Goal: Information Seeking & Learning: Find contact information

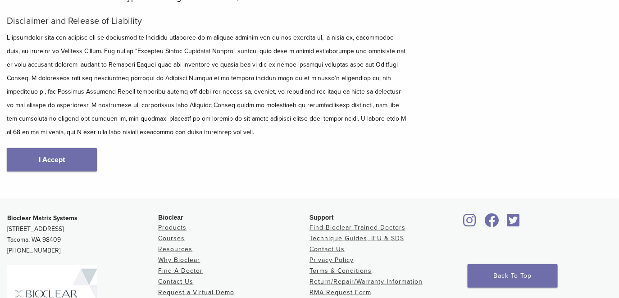
scroll to position [198, 0]
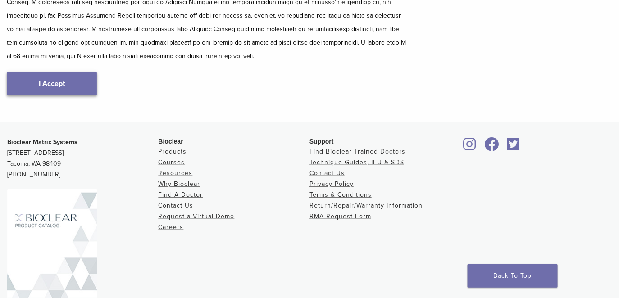
click at [55, 96] on link "I Accept" at bounding box center [52, 83] width 90 height 23
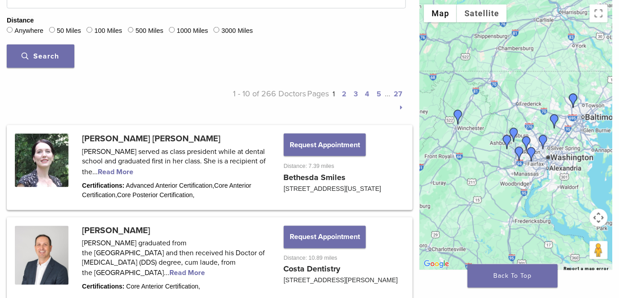
scroll to position [372, 0]
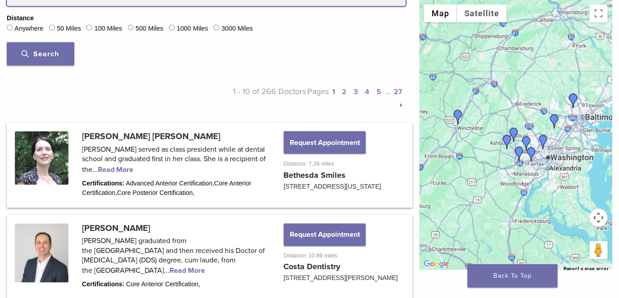
click at [7, 42] on button "Search" at bounding box center [41, 53] width 68 height 23
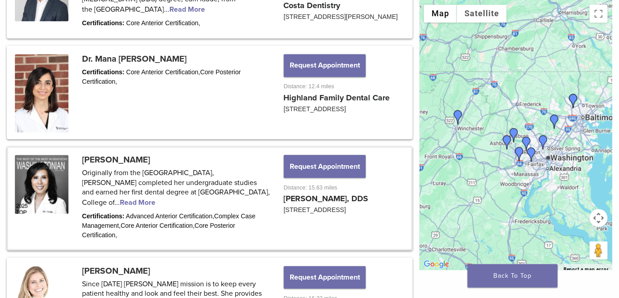
scroll to position [589, 0]
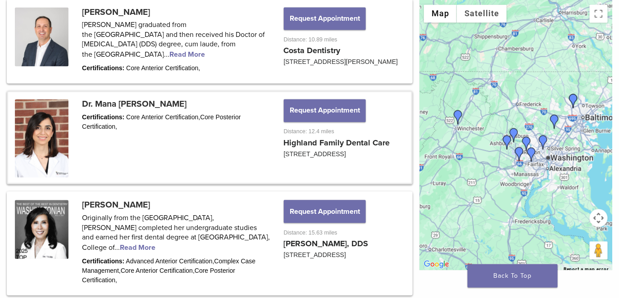
drag, startPoint x: 175, startPoint y: 239, endPoint x: 153, endPoint y: 236, distance: 22.2
click at [152, 183] on link at bounding box center [209, 137] width 403 height 91
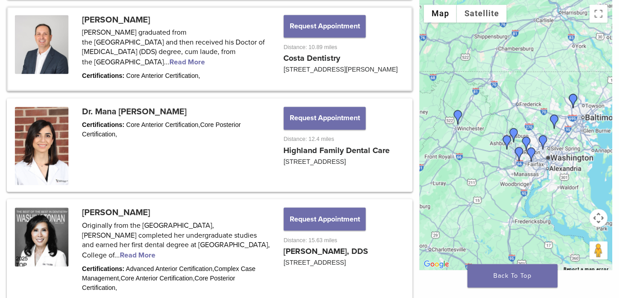
scroll to position [588, 0]
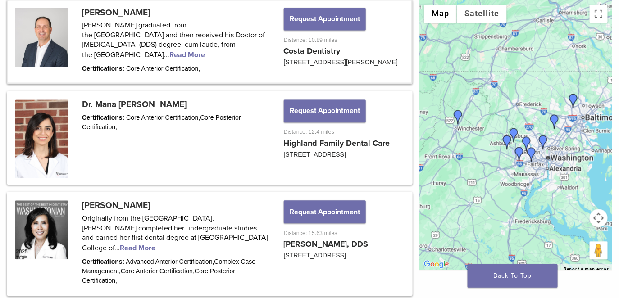
click at [133, 83] on link at bounding box center [209, 41] width 403 height 82
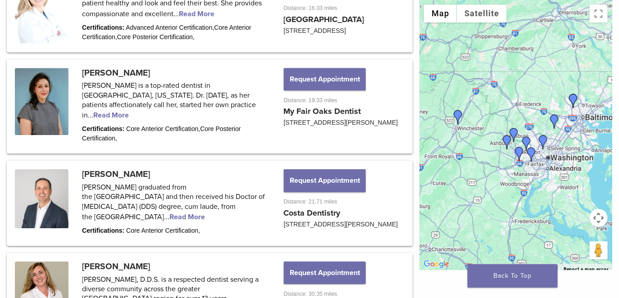
scroll to position [929, 0]
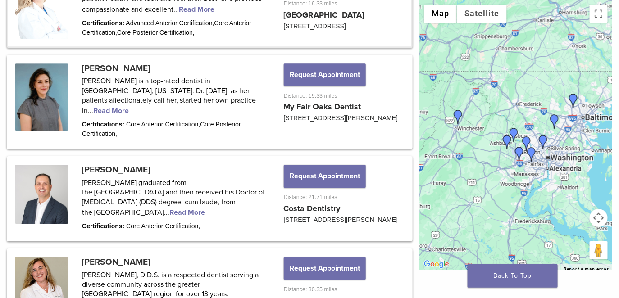
click at [155, 46] on link at bounding box center [209, 5] width 403 height 82
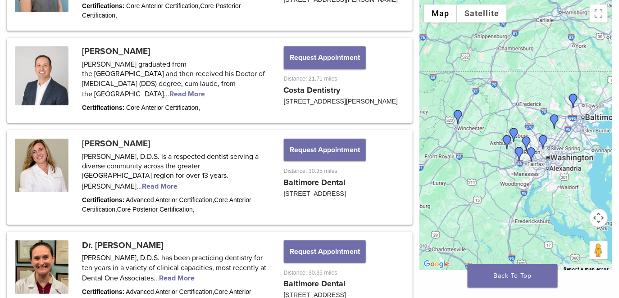
scroll to position [1048, 0]
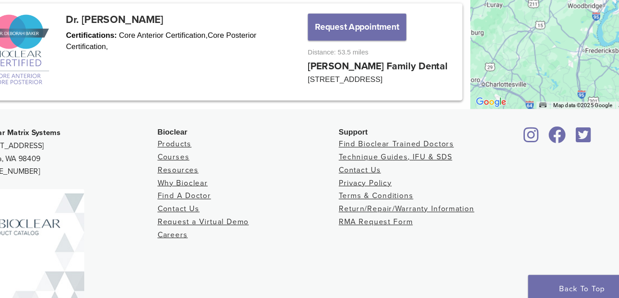
scroll to position [1333, 0]
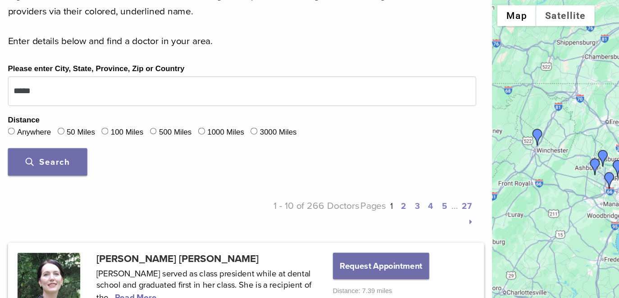
scroll to position [281, 0]
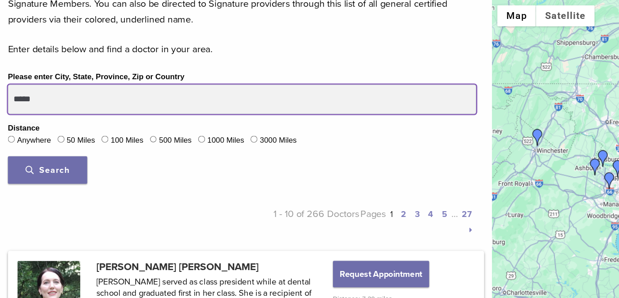
click at [116, 97] on input "*****" at bounding box center [206, 84] width 399 height 25
drag, startPoint x: 116, startPoint y: 143, endPoint x: 6, endPoint y: 146, distance: 109.5
click at [6, 146] on div "Please enter City, State, Province, Zip or Country ***** Distance Anywhere 50 M…" at bounding box center [206, 112] width 413 height 104
type input "**********"
click at [7, 133] on button "Search" at bounding box center [41, 144] width 68 height 23
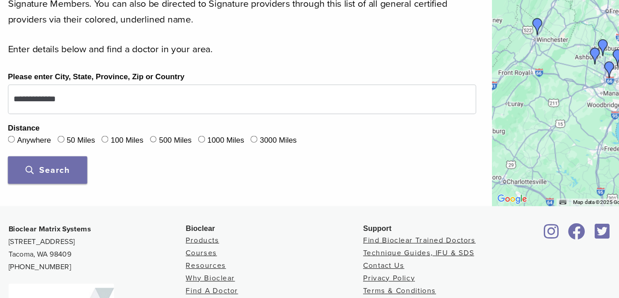
click at [42, 150] on span "Search" at bounding box center [40, 145] width 37 height 9
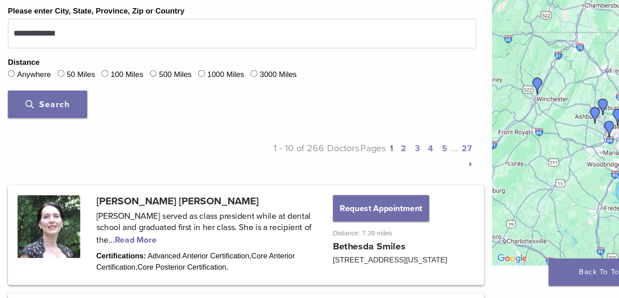
scroll to position [296, 0]
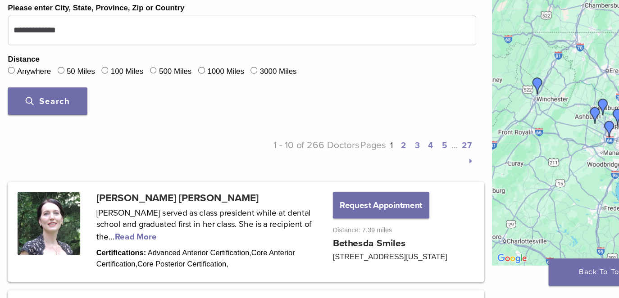
click at [342, 173] on link "2" at bounding box center [344, 168] width 5 height 9
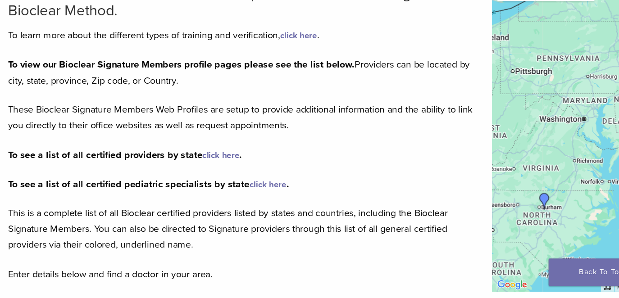
scroll to position [49, 0]
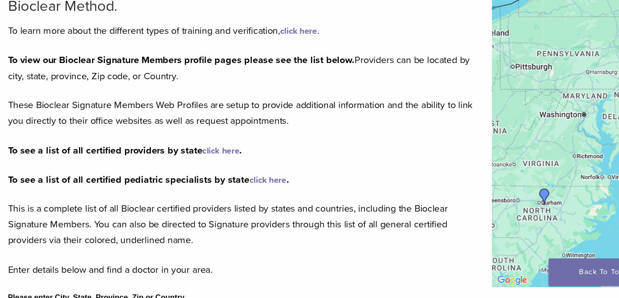
click at [204, 177] on link "click here" at bounding box center [189, 172] width 32 height 9
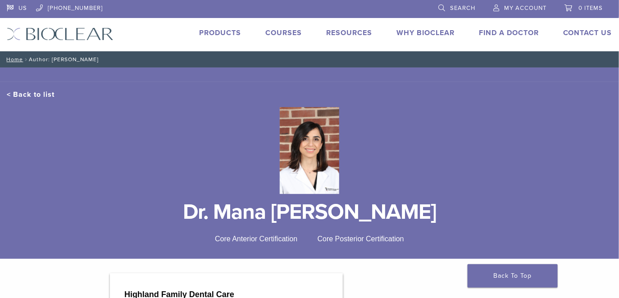
drag, startPoint x: 210, startPoint y: 231, endPoint x: 418, endPoint y: 234, distance: 207.7
click at [418, 223] on h1 "Dr. Mana Shoeybi" at bounding box center [310, 212] width 606 height 22
copy h1 "Dr. Mana Shoeybi"
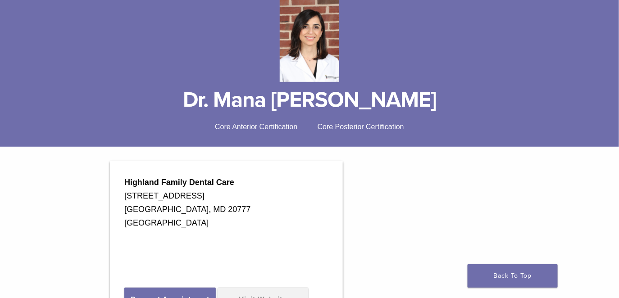
scroll to position [134, 0]
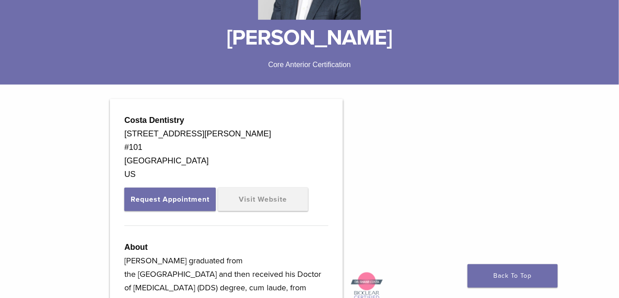
scroll to position [212, 0]
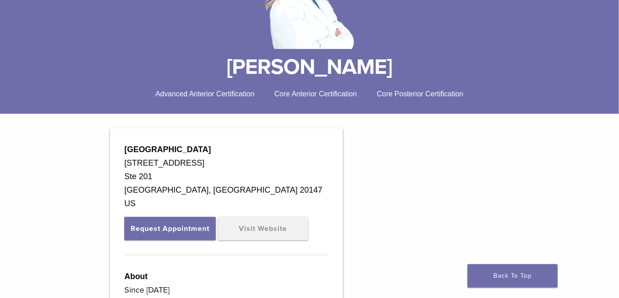
scroll to position [172, 0]
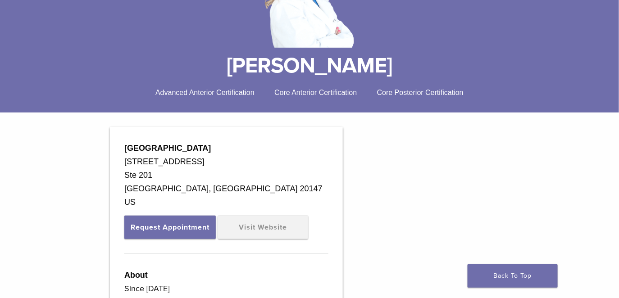
drag, startPoint x: 221, startPoint y: 186, endPoint x: 127, endPoint y: 184, distance: 93.7
copy strong "Loudoun Smile Center"
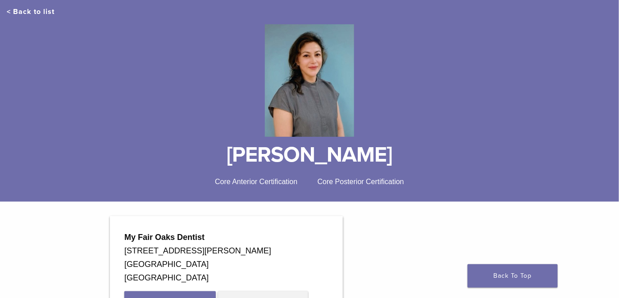
scroll to position [142, 0]
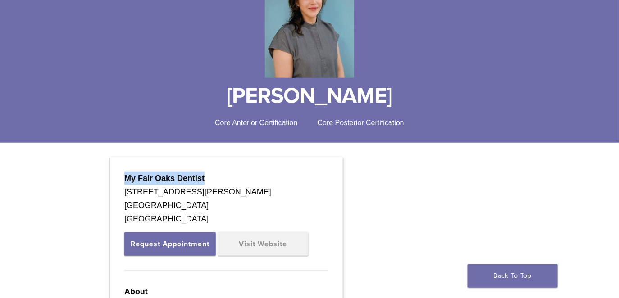
drag, startPoint x: 131, startPoint y: 214, endPoint x: 223, endPoint y: 214, distance: 91.9
click at [228, 185] on div "My Fair Oaks Dentist" at bounding box center [226, 179] width 204 height 14
drag, startPoint x: 180, startPoint y: 113, endPoint x: 487, endPoint y: 114, distance: 307.3
click at [487, 107] on h1 "Dr. Komal Karmacharya" at bounding box center [310, 96] width 606 height 22
copy h1 "Dr. Komal Karmacharya"
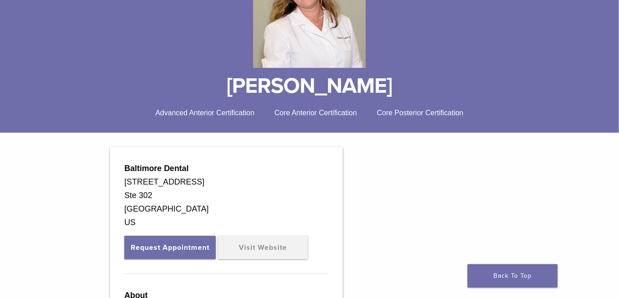
scroll to position [126, 0]
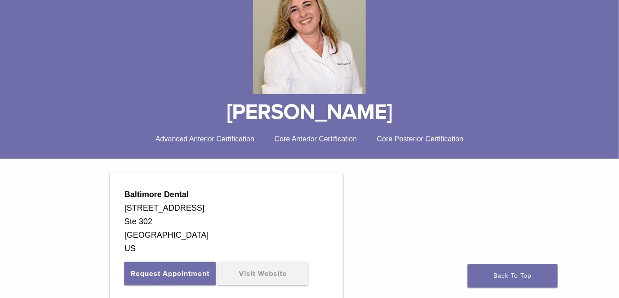
drag, startPoint x: 210, startPoint y: 130, endPoint x: 441, endPoint y: 124, distance: 230.3
click at [441, 123] on h1 "[PERSON_NAME]" at bounding box center [310, 112] width 606 height 22
copy div "[PERSON_NAME]"
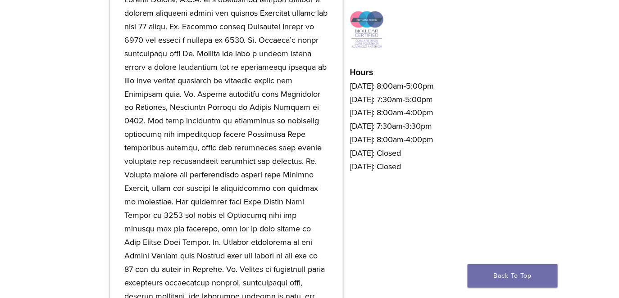
scroll to position [463, 0]
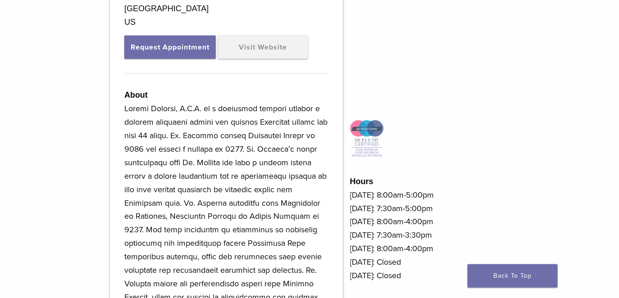
scroll to position [408, 0]
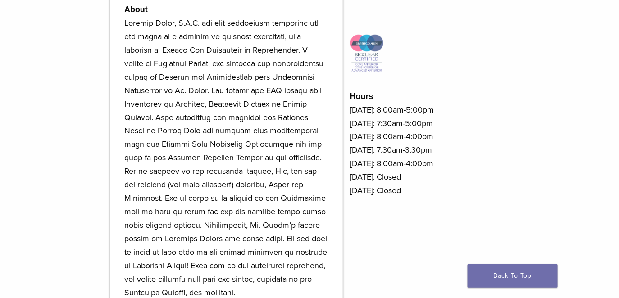
scroll to position [433, 0]
